Goal: Information Seeking & Learning: Learn about a topic

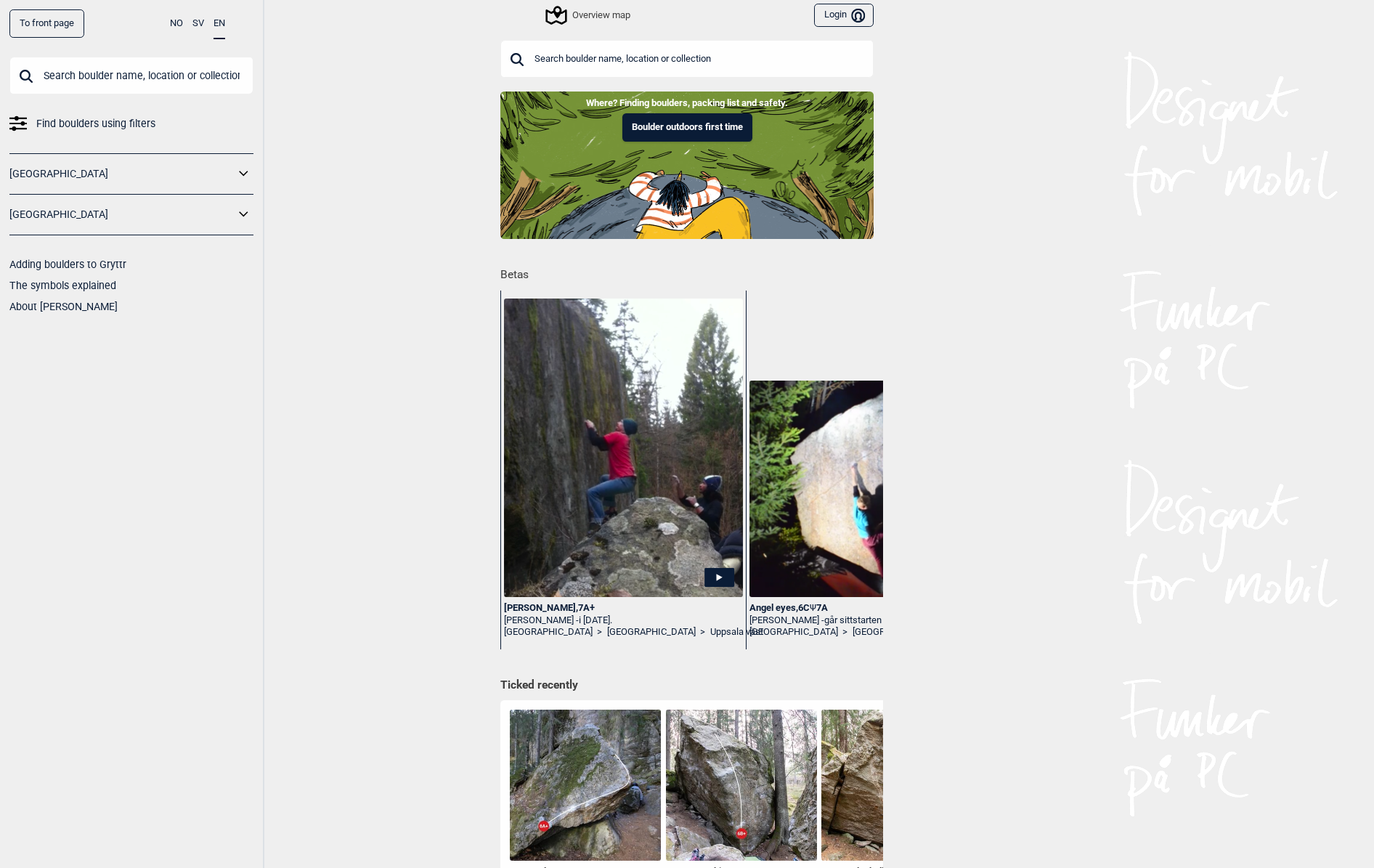
click at [121, 176] on link "[GEOGRAPHIC_DATA]" at bounding box center [122, 174] width 225 height 21
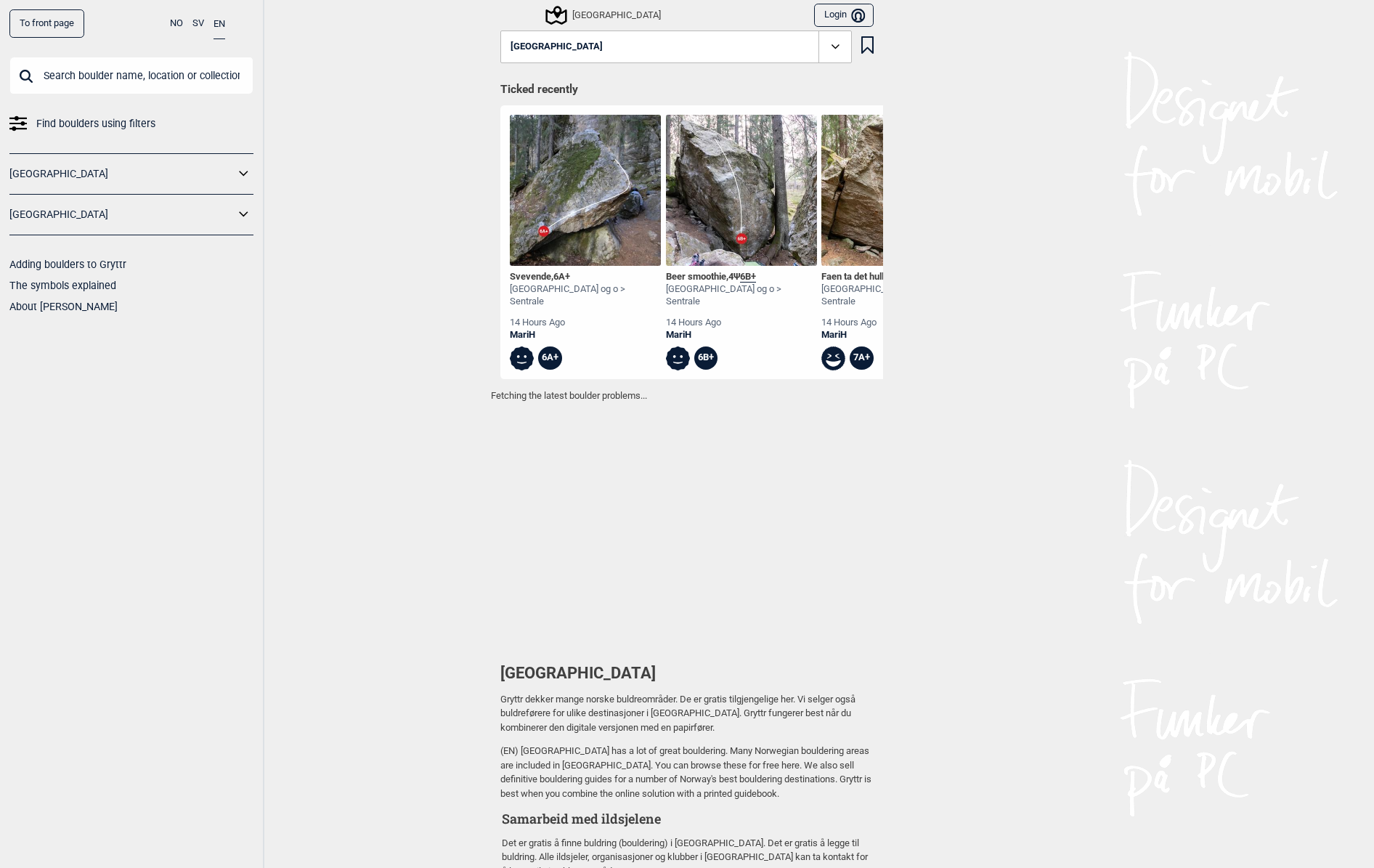
click at [585, 200] on img at bounding box center [585, 190] width 151 height 151
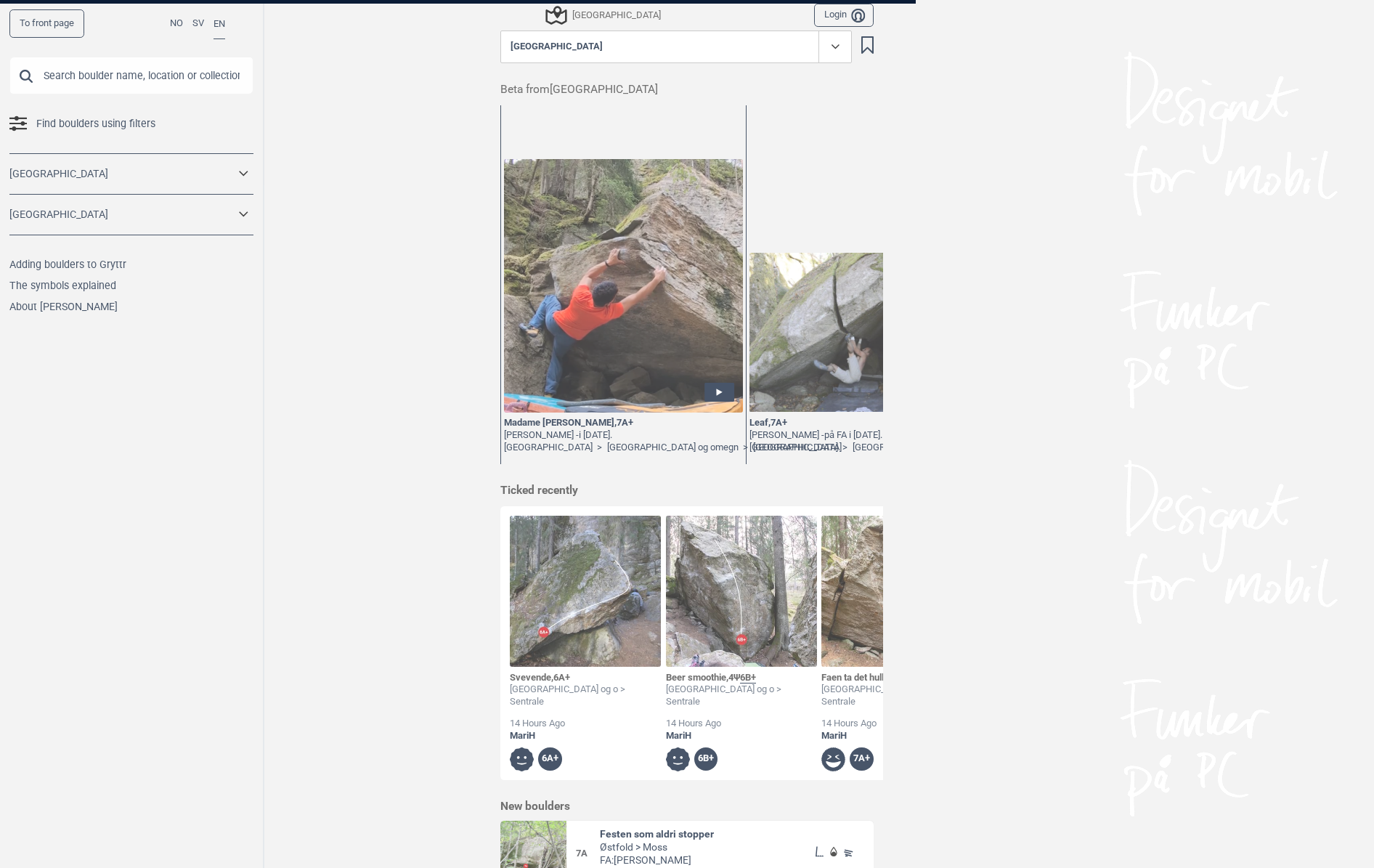
click at [625, 291] on div "To front page NO SV EN Find boulders using filters Norge Sverige Adding boulder…" at bounding box center [687, 434] width 1374 height 868
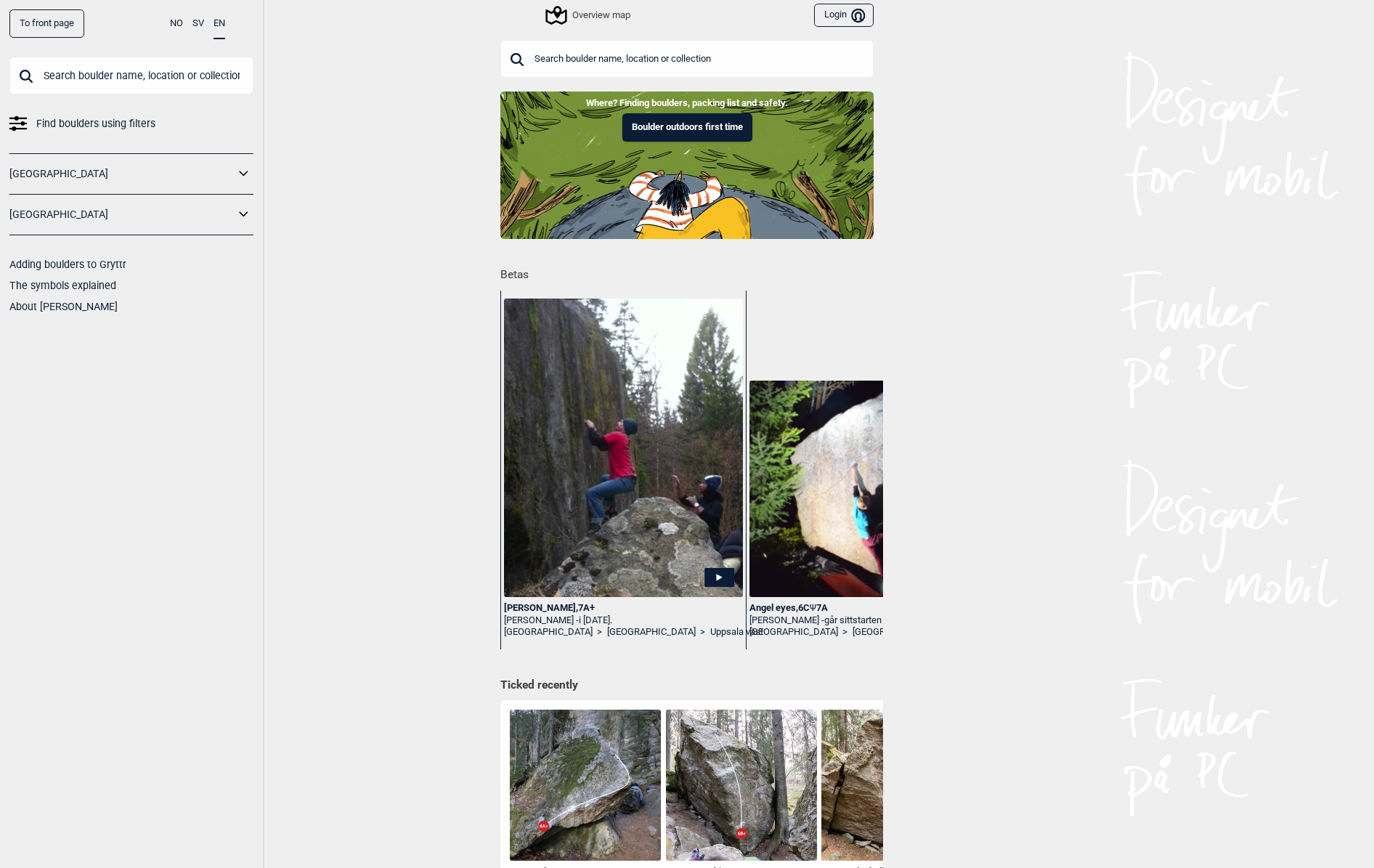
click at [548, 355] on img at bounding box center [623, 447] width 239 height 298
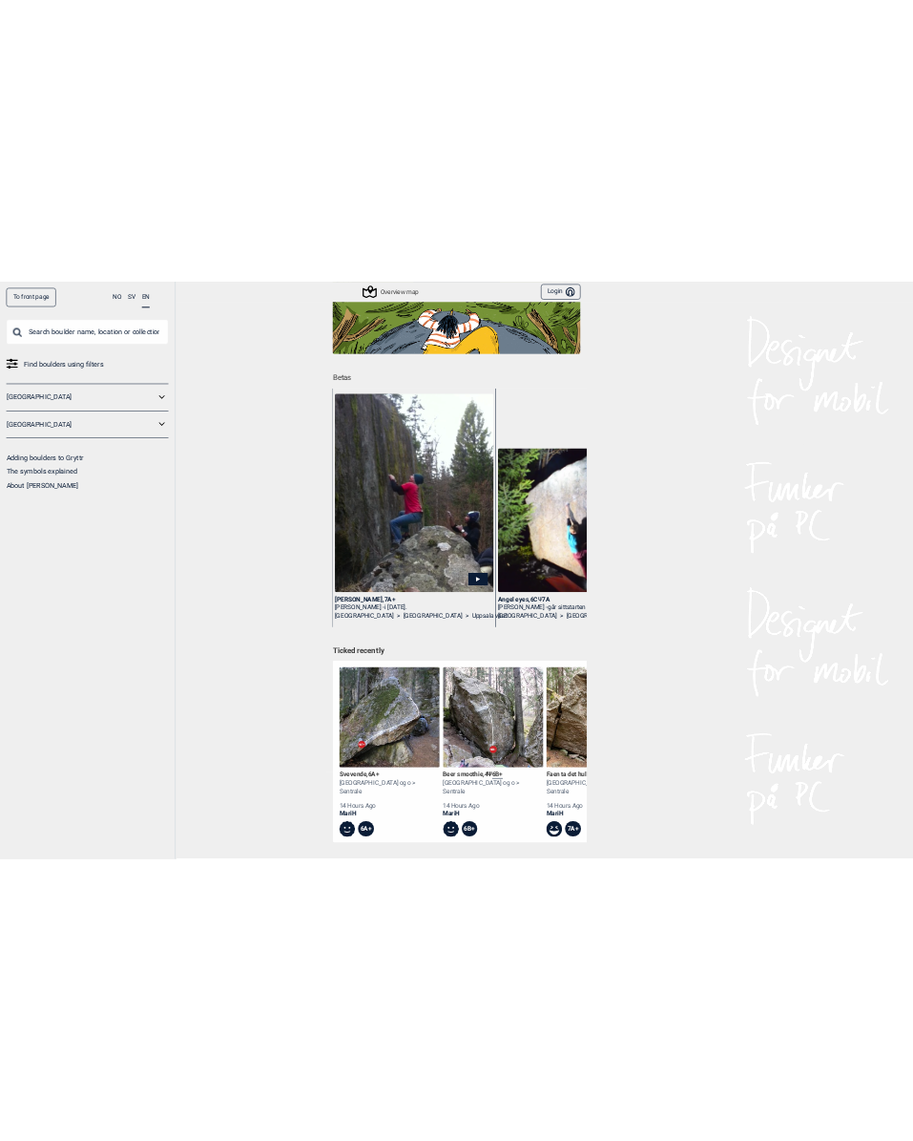
scroll to position [255, 0]
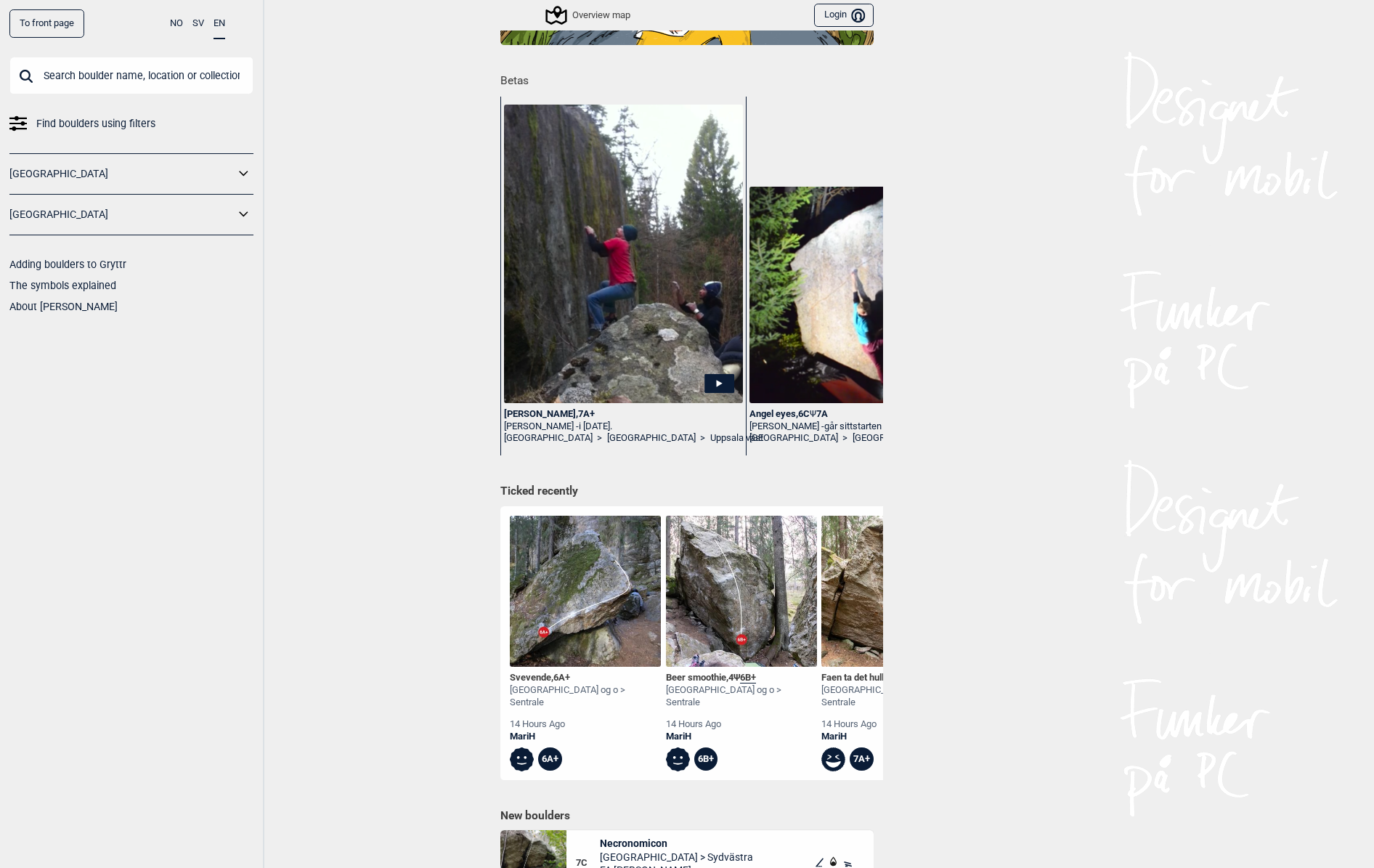
click at [568, 577] on img at bounding box center [585, 591] width 151 height 151
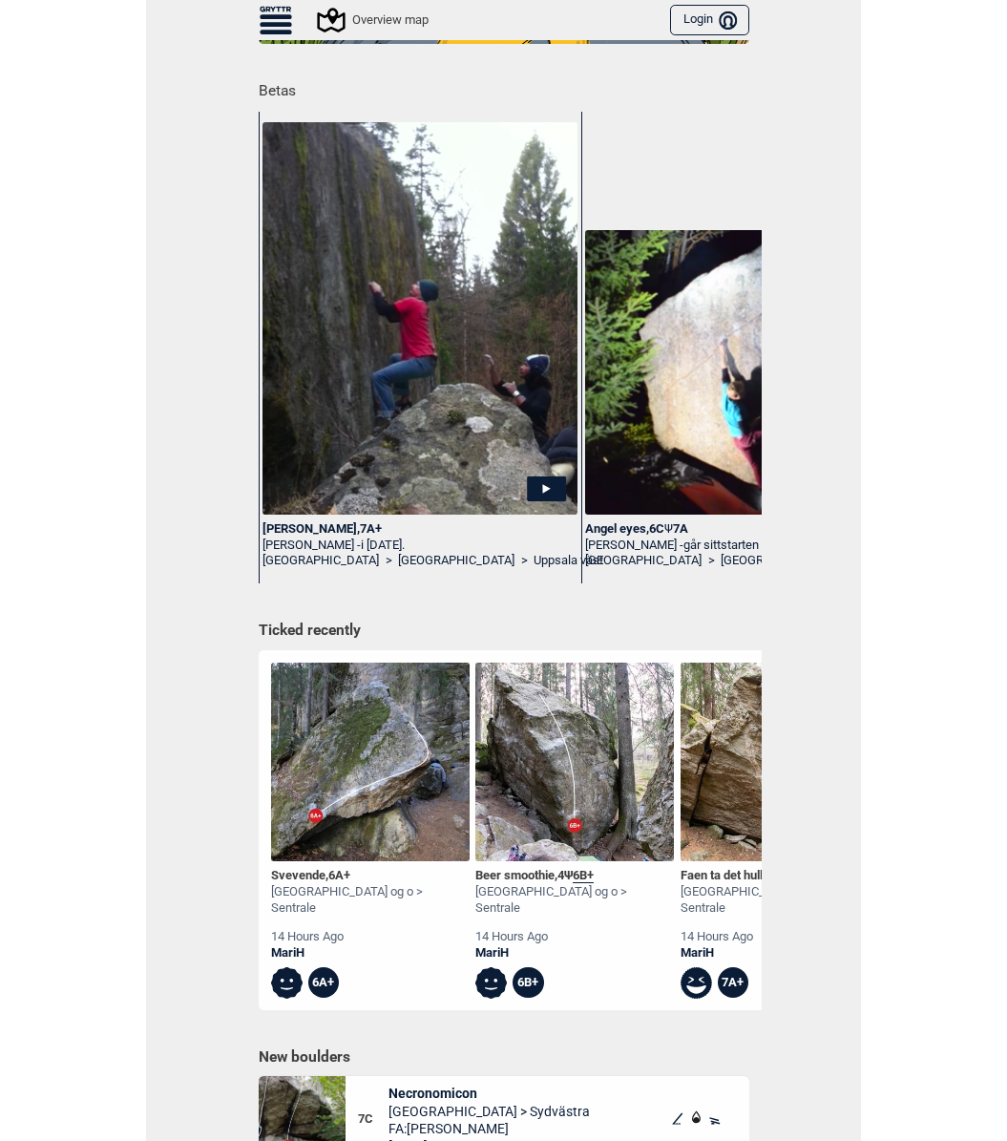
scroll to position [286, 0]
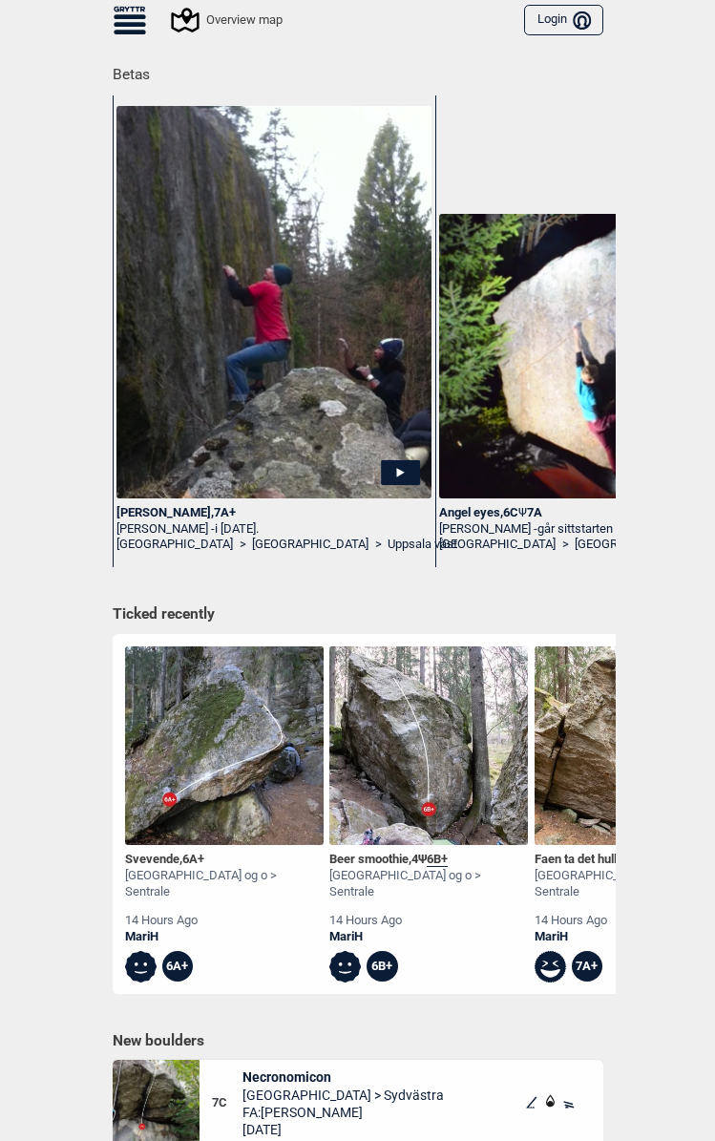
click at [278, 754] on img at bounding box center [224, 745] width 199 height 199
